Goal: Task Accomplishment & Management: Use online tool/utility

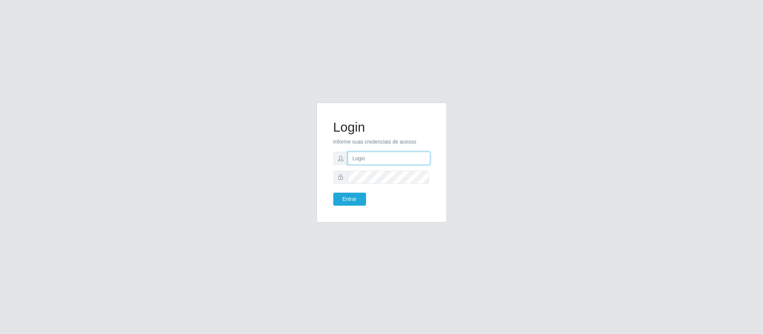
click at [395, 162] on input "text" at bounding box center [389, 158] width 82 height 13
type input "[PERSON_NAME].[PERSON_NAME]@queirozatacadao"
click at [333, 193] on button "Entrar" at bounding box center [349, 199] width 33 height 13
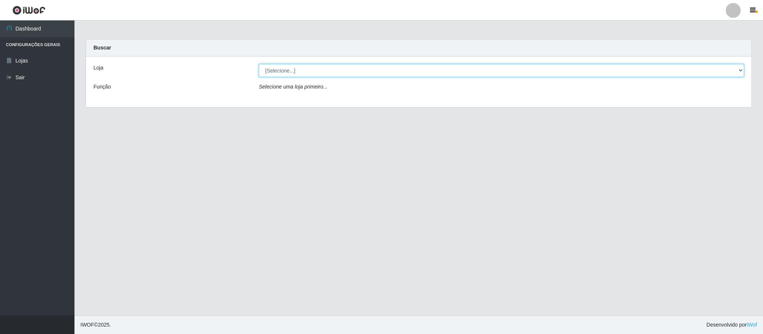
click at [737, 73] on select "[Selecione...] Queiroz Atacadão - Coophab" at bounding box center [501, 70] width 485 height 13
select select "463"
click at [259, 64] on select "[Selecione...] Queiroz Atacadão - Coophab" at bounding box center [501, 70] width 485 height 13
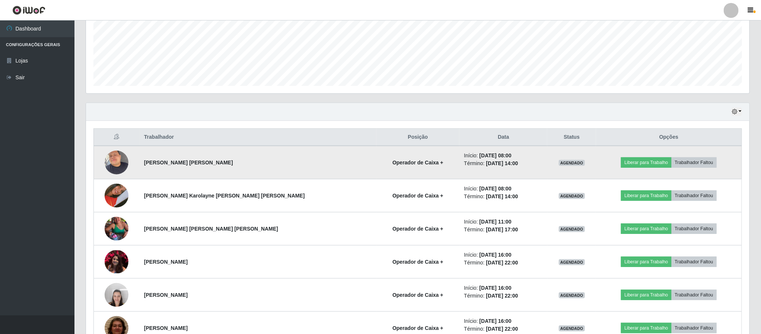
scroll to position [223, 0]
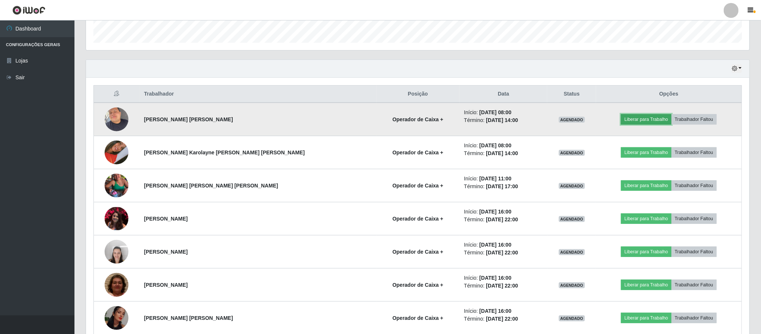
click at [624, 123] on button "Liberar para Trabalho" at bounding box center [646, 119] width 50 height 10
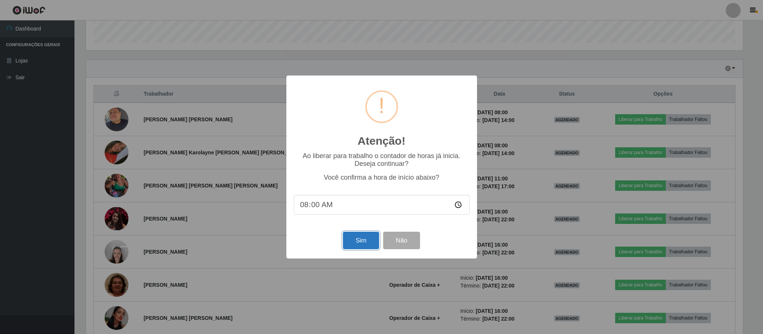
click at [373, 244] on button "Sim" at bounding box center [361, 241] width 36 height 18
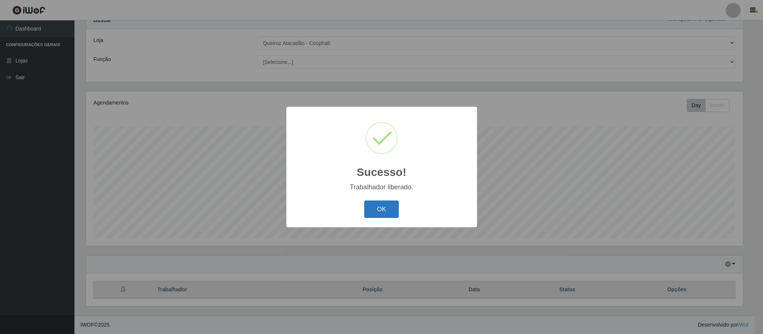
click at [394, 210] on button "OK" at bounding box center [381, 210] width 35 height 18
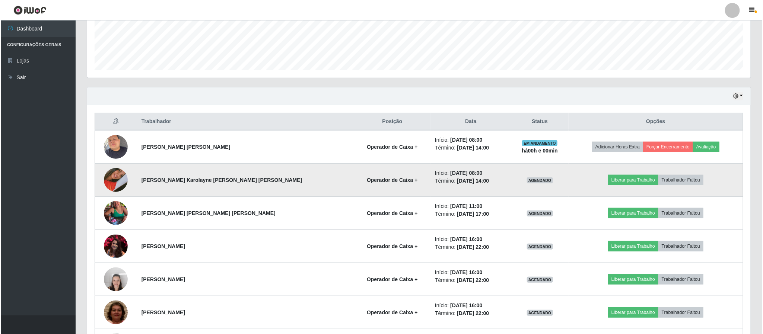
scroll to position [197, 0]
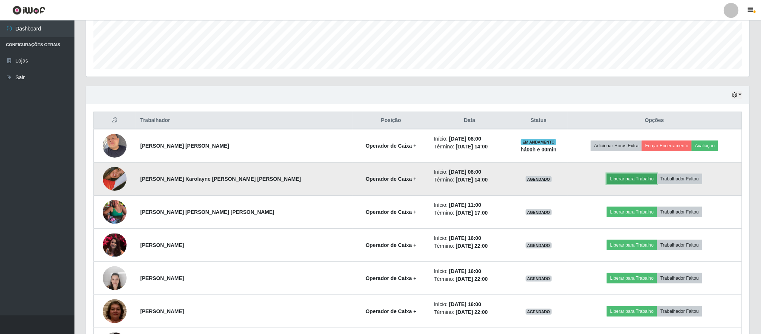
click at [615, 184] on button "Liberar para Trabalho" at bounding box center [632, 179] width 50 height 10
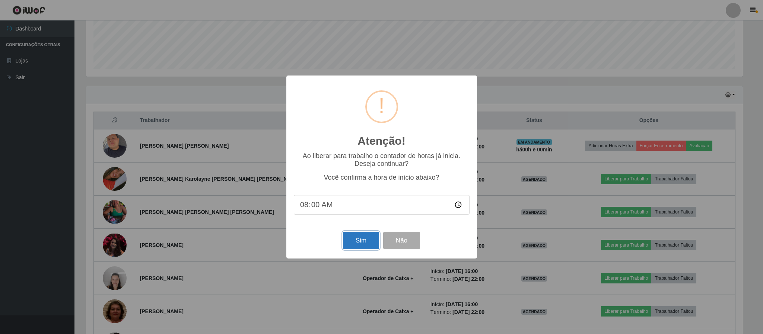
click at [360, 238] on button "Sim" at bounding box center [361, 241] width 36 height 18
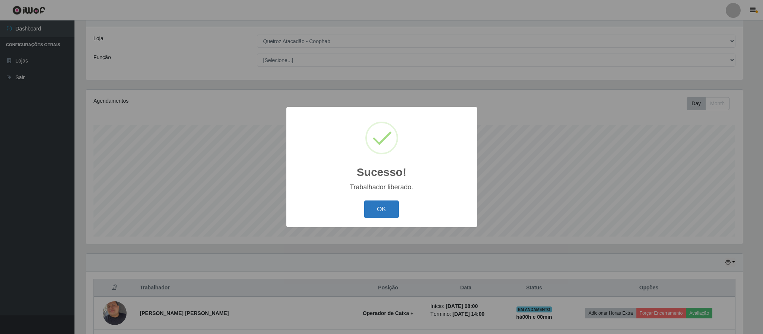
click at [390, 209] on button "OK" at bounding box center [381, 210] width 35 height 18
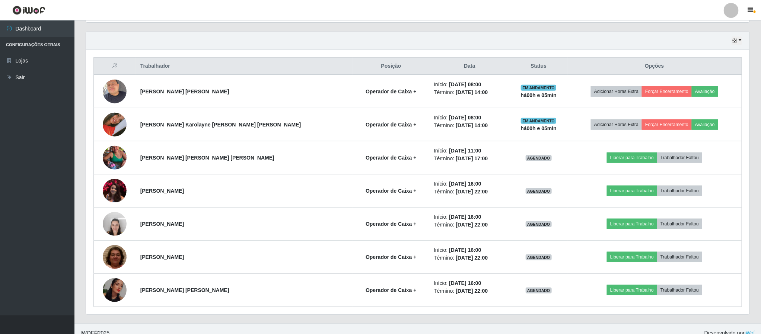
scroll to position [263, 0]
